Goal: Task Accomplishment & Management: Complete application form

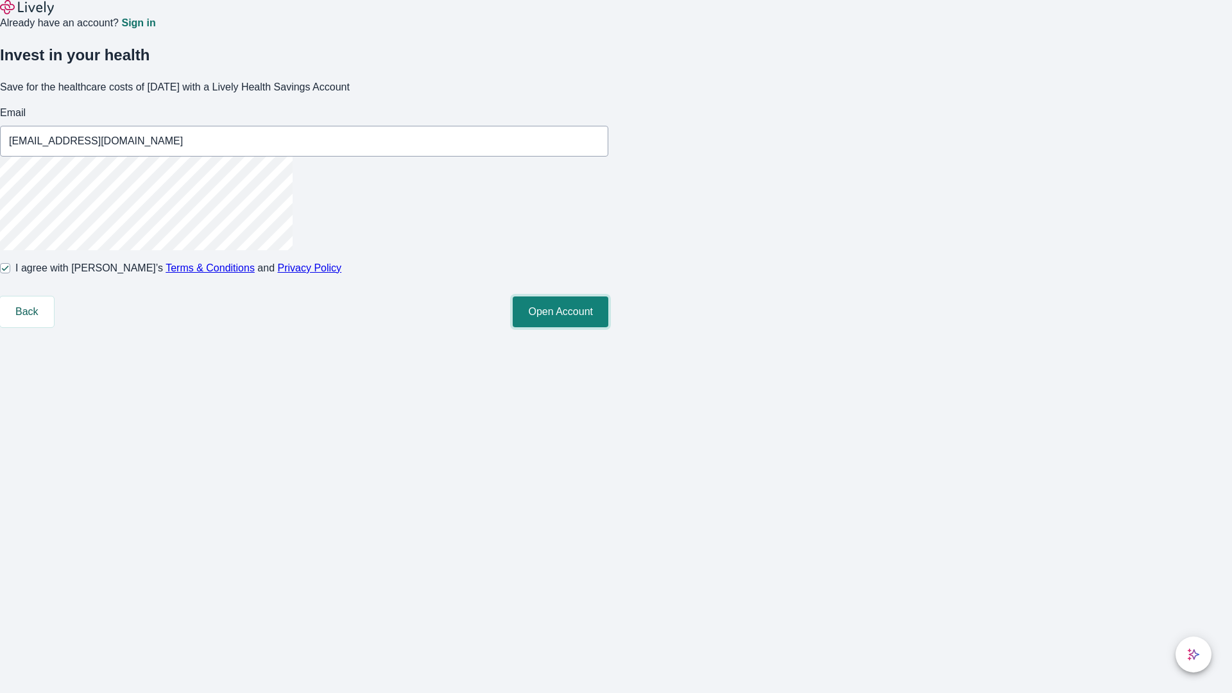
click at [608, 327] on button "Open Account" at bounding box center [561, 311] width 96 height 31
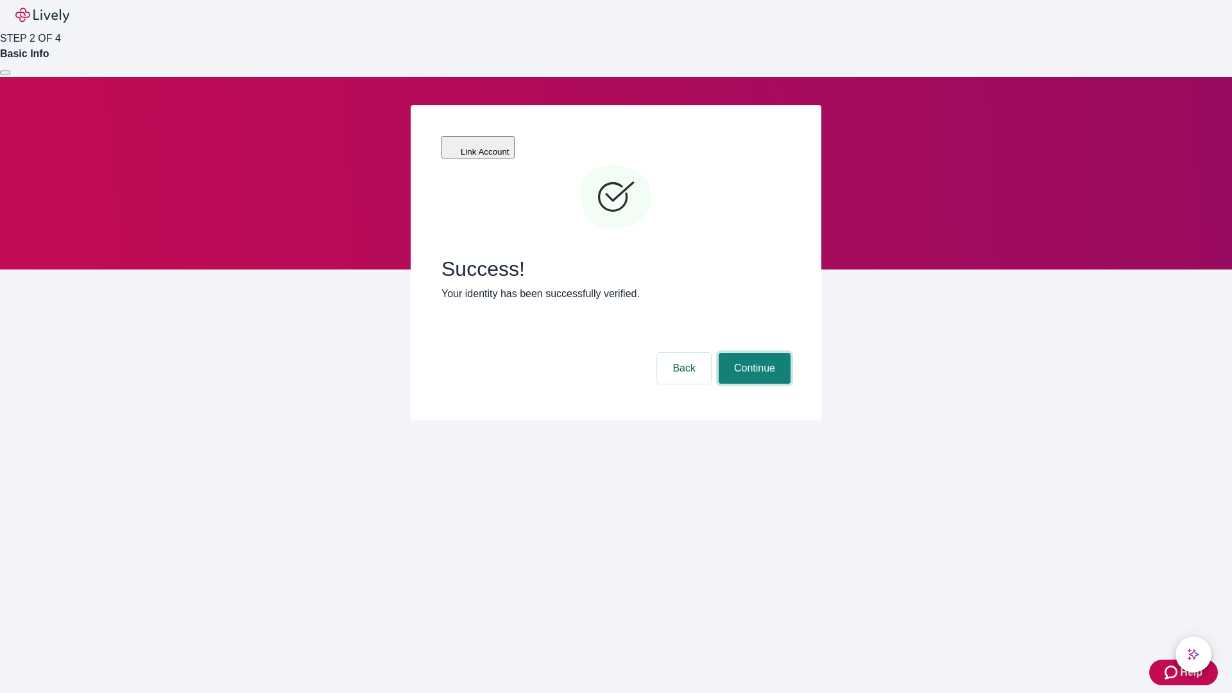
click at [753, 353] on button "Continue" at bounding box center [755, 368] width 72 height 31
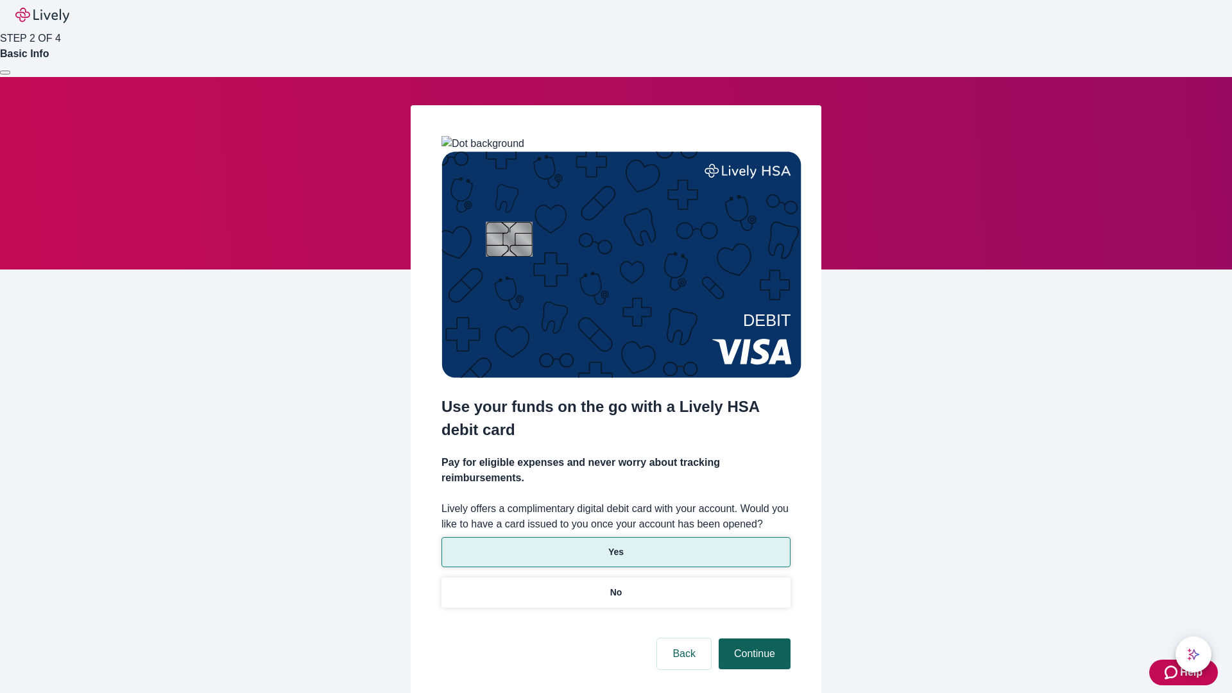
click at [615, 586] on p "No" at bounding box center [616, 592] width 12 height 13
click at [753, 638] on button "Continue" at bounding box center [755, 653] width 72 height 31
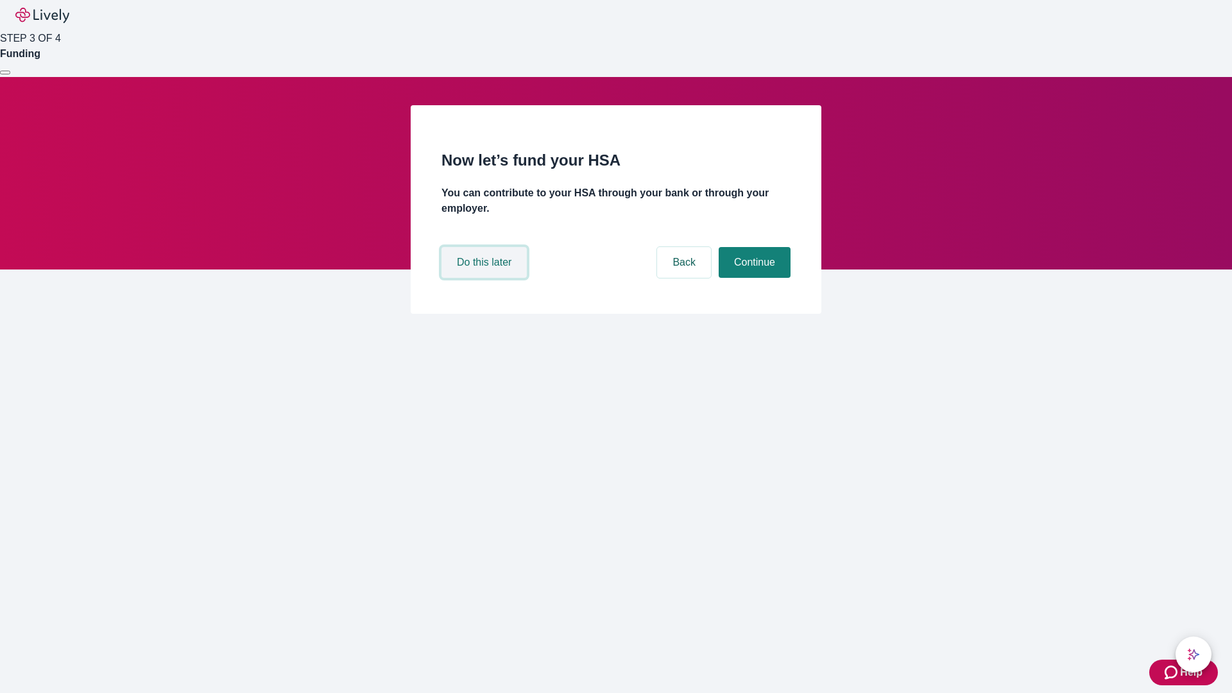
click at [486, 278] on button "Do this later" at bounding box center [483, 262] width 85 height 31
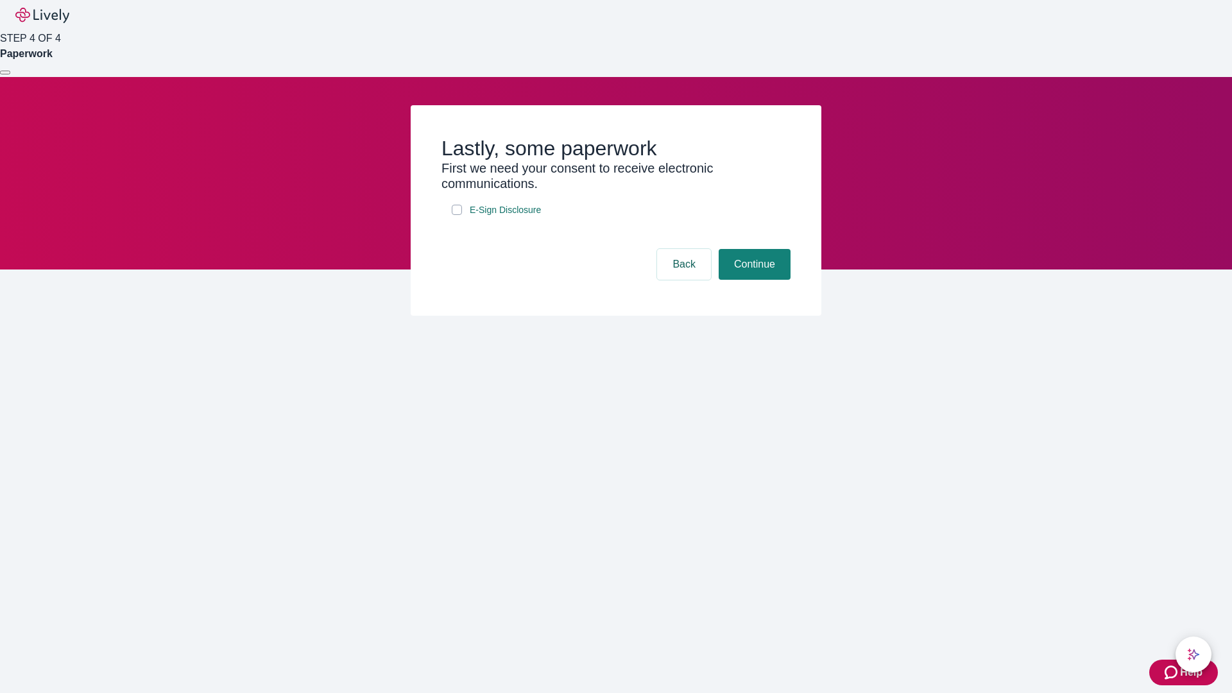
click at [457, 215] on input "E-Sign Disclosure" at bounding box center [457, 210] width 10 height 10
checkbox input "true"
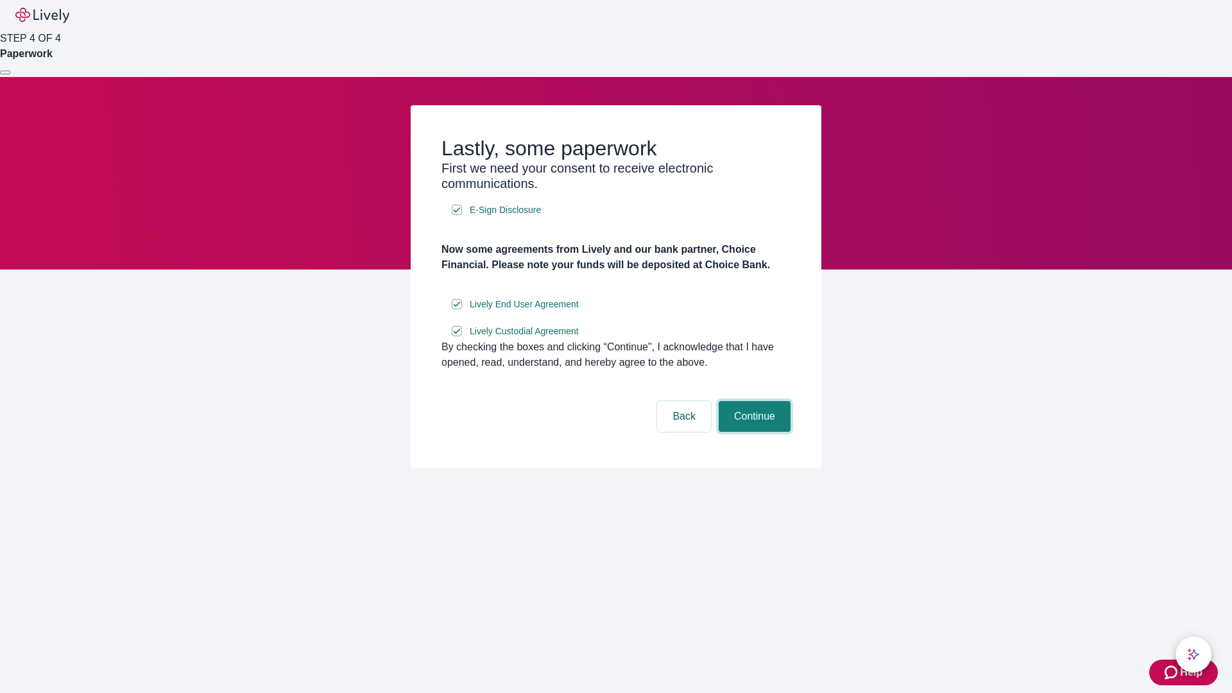
click at [753, 432] on button "Continue" at bounding box center [755, 416] width 72 height 31
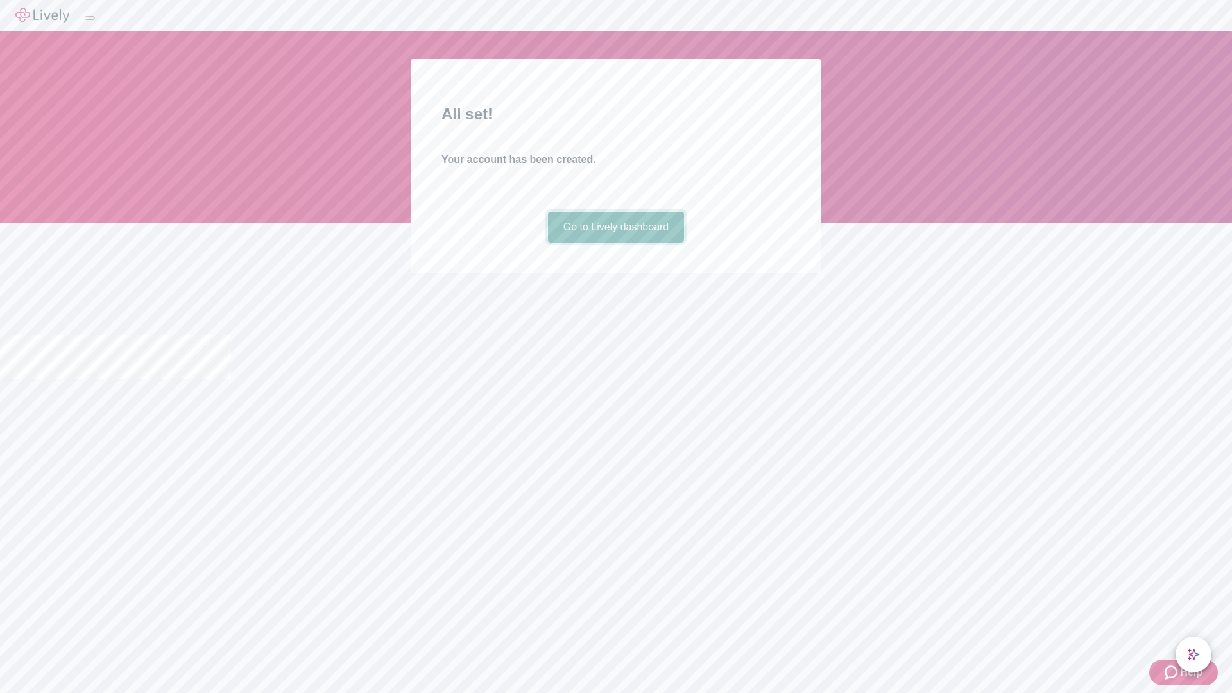
click at [615, 243] on link "Go to Lively dashboard" at bounding box center [616, 227] width 137 height 31
